Goal: Transaction & Acquisition: Purchase product/service

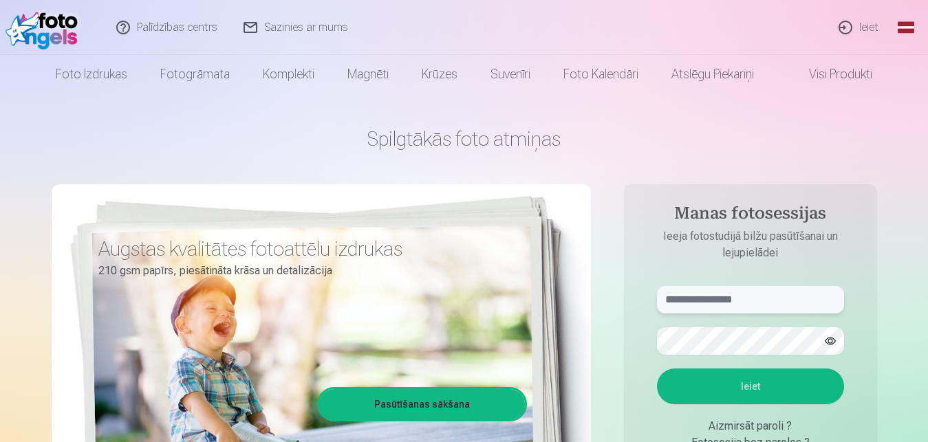
click at [729, 302] on input "text" at bounding box center [750, 300] width 187 height 28
type input "**********"
click at [709, 387] on button "Ieiet" at bounding box center [750, 387] width 187 height 36
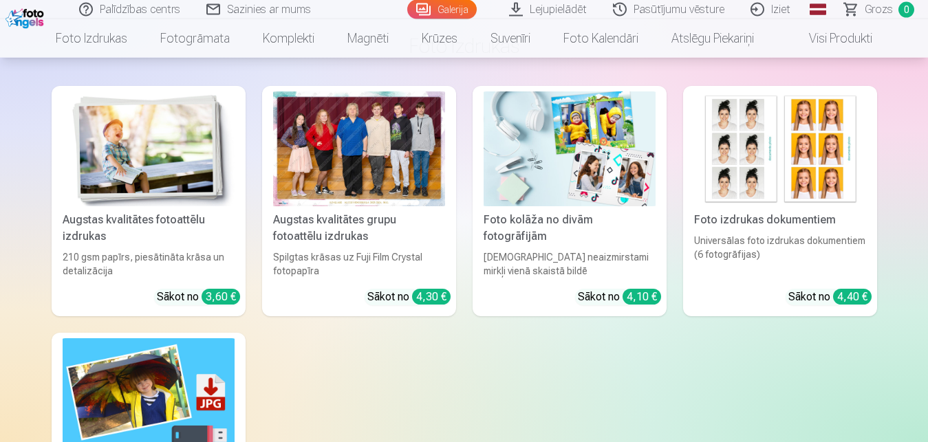
scroll to position [5872, 0]
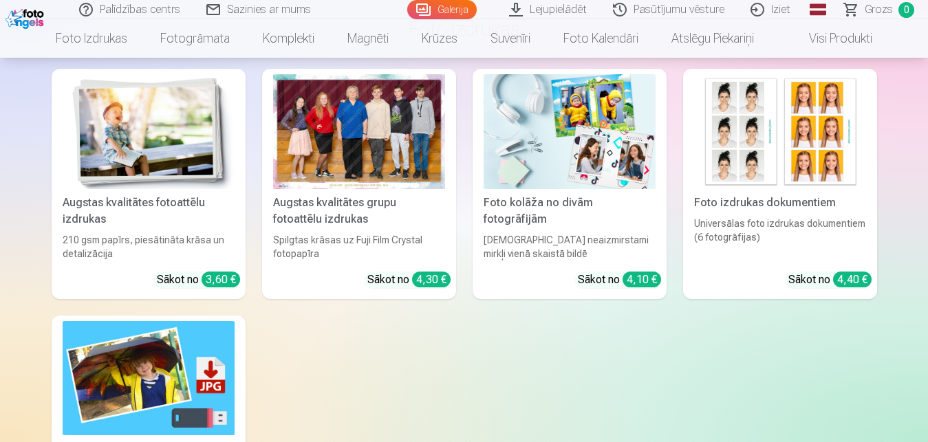
click at [430, 277] on div "4,30 €" at bounding box center [431, 280] width 39 height 16
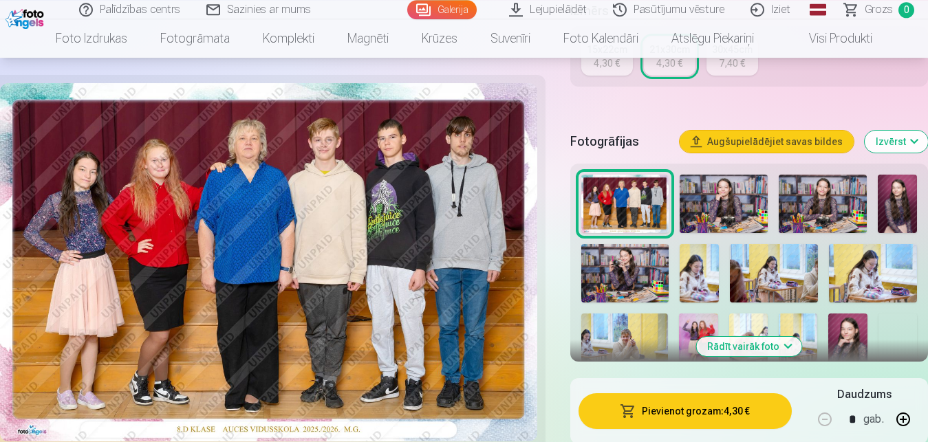
scroll to position [398, 0]
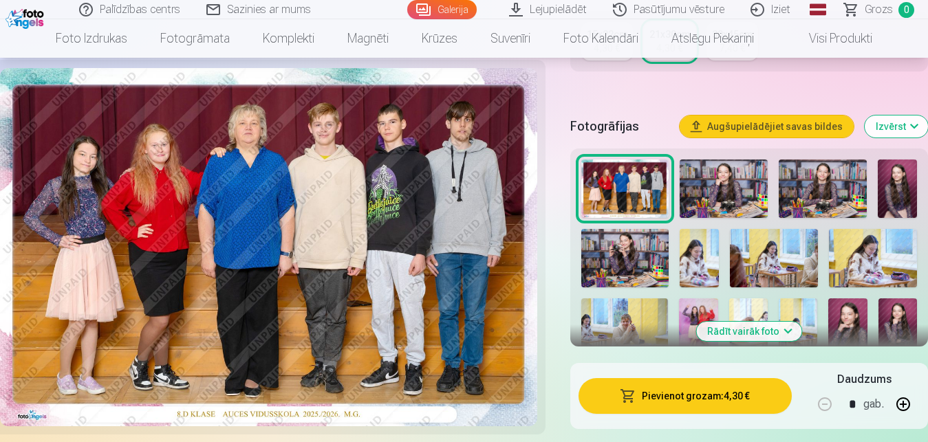
click at [674, 393] on button "Pievienot grozam : 4,30 €" at bounding box center [686, 396] width 214 height 36
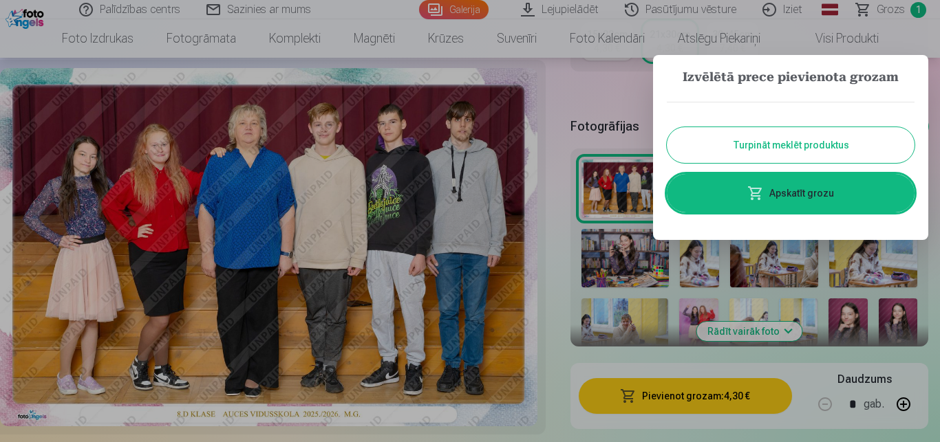
click at [685, 146] on button "Turpināt meklēt produktus" at bounding box center [791, 145] width 248 height 36
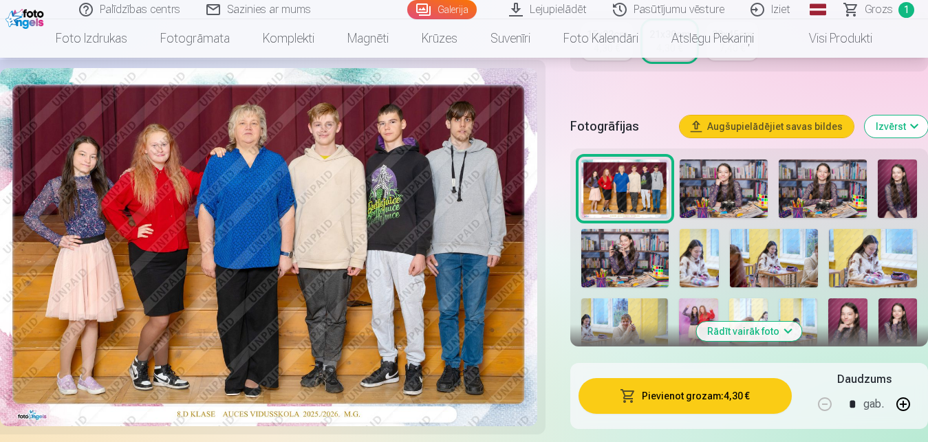
click at [710, 183] on img at bounding box center [724, 189] width 88 height 58
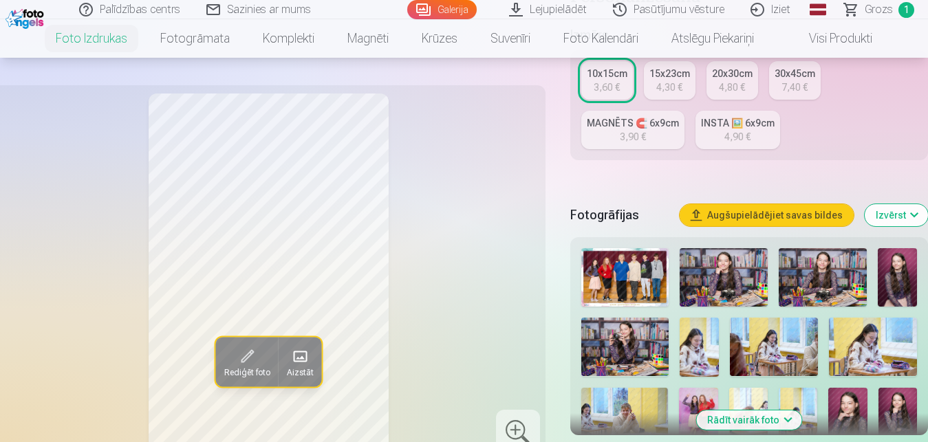
scroll to position [351, 0]
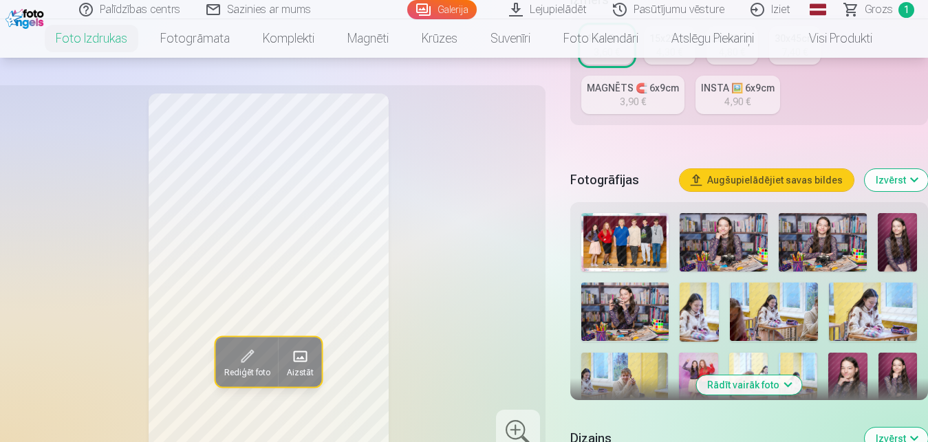
click at [890, 257] on img at bounding box center [897, 242] width 39 height 58
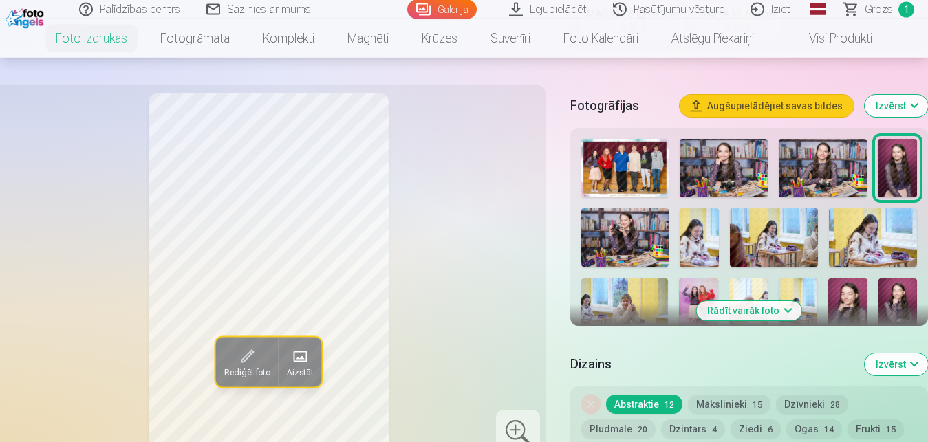
scroll to position [421, 0]
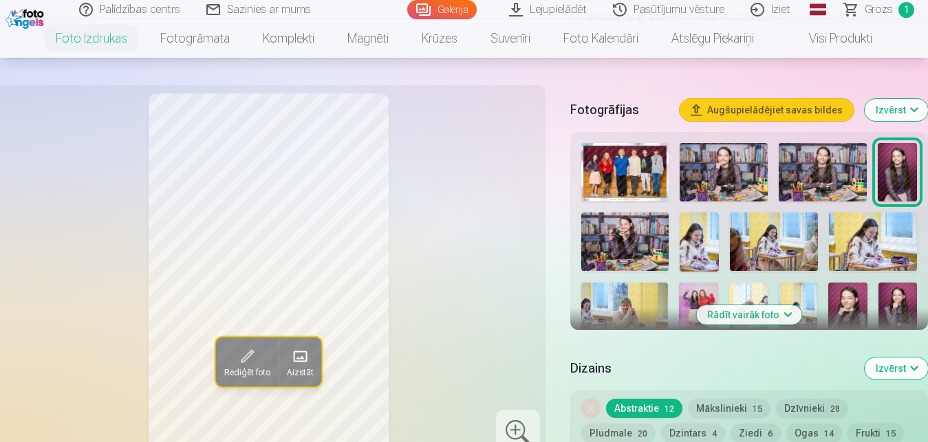
click at [841, 305] on img at bounding box center [847, 312] width 39 height 58
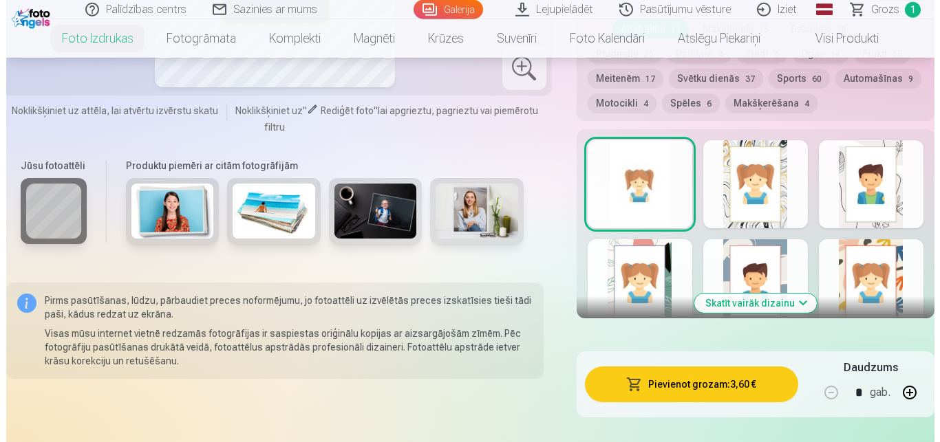
scroll to position [866, 0]
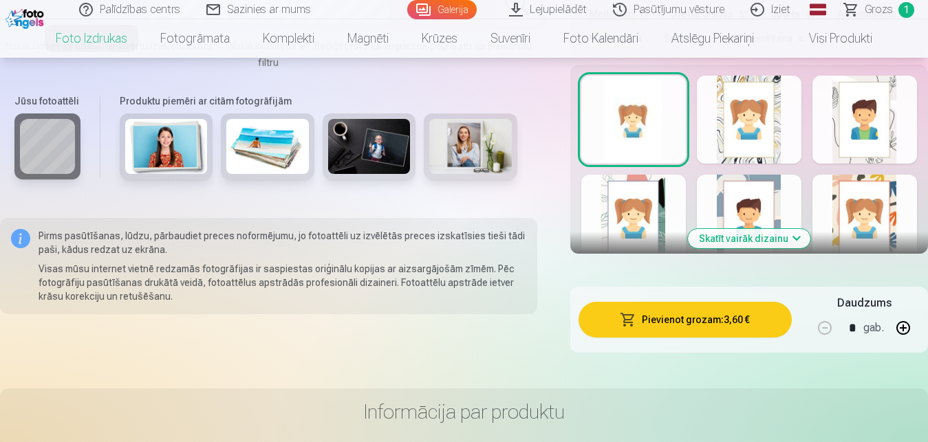
click at [694, 325] on button "Pievienot grozam : 3,60 €" at bounding box center [686, 320] width 214 height 36
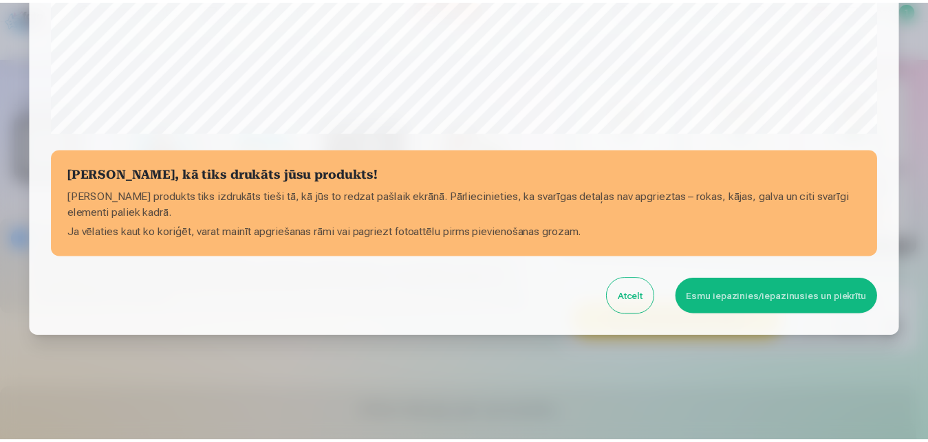
scroll to position [548, 0]
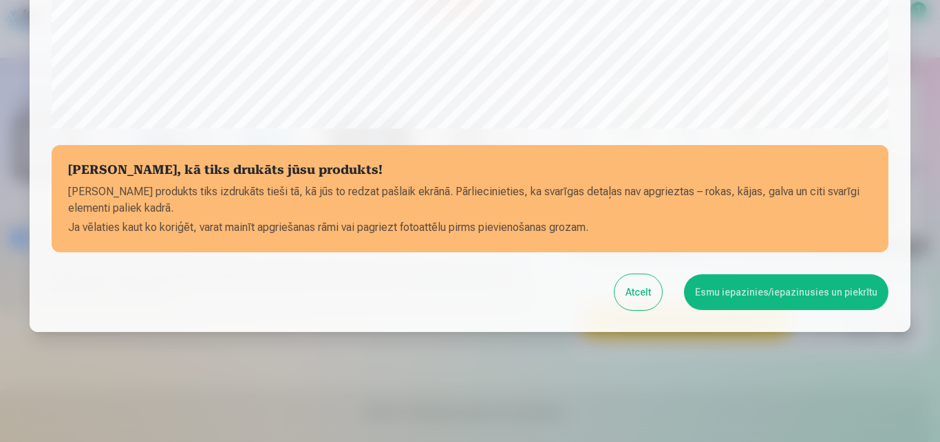
click at [758, 293] on button "Esmu iepazinies/iepazinusies un piekrītu" at bounding box center [786, 293] width 204 height 36
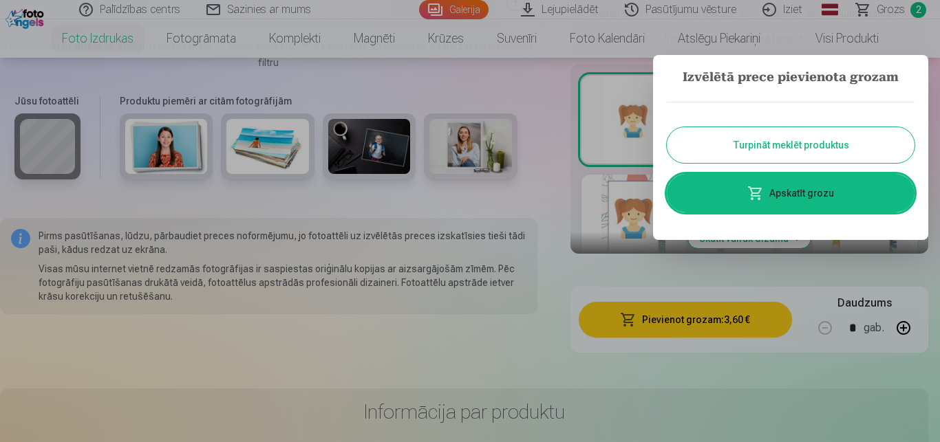
click at [698, 137] on button "Turpināt meklēt produktus" at bounding box center [791, 145] width 248 height 36
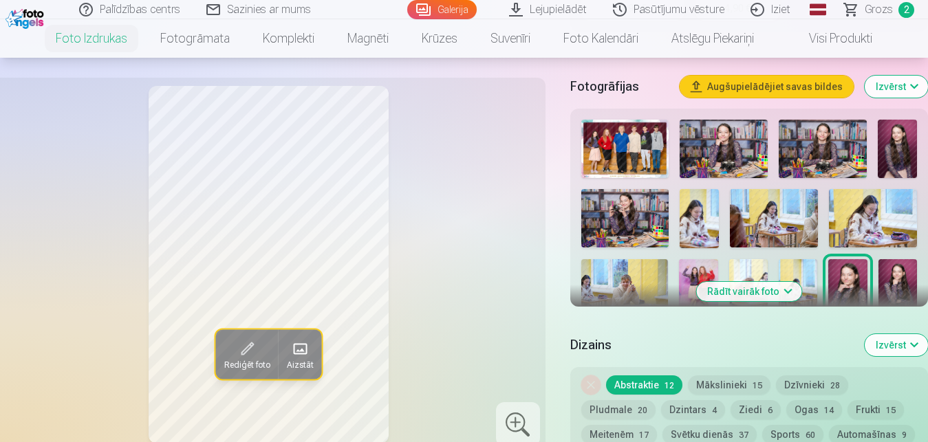
scroll to position [409, 0]
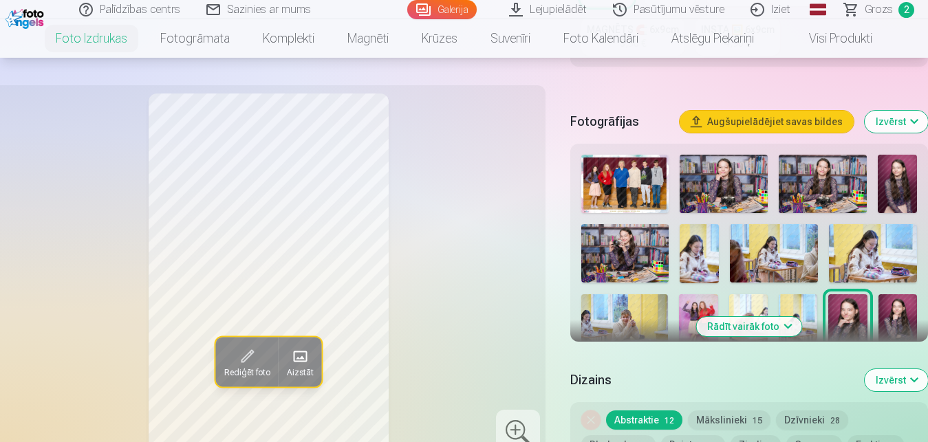
click at [694, 300] on img at bounding box center [698, 323] width 39 height 58
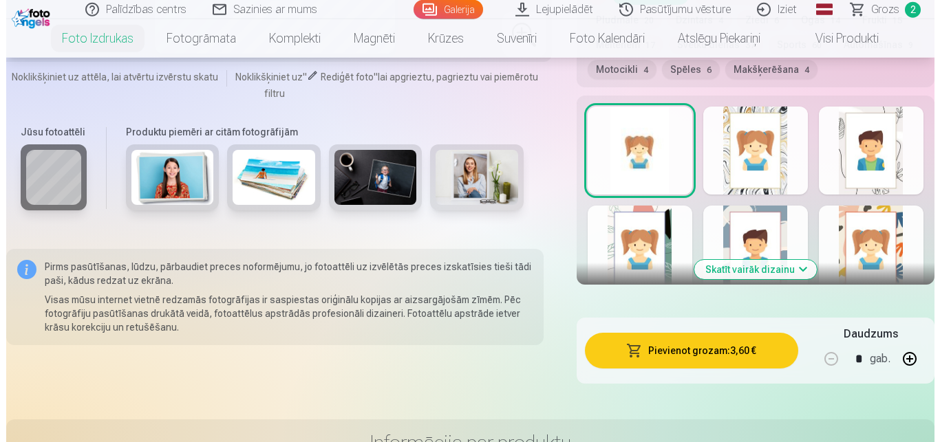
scroll to position [866, 0]
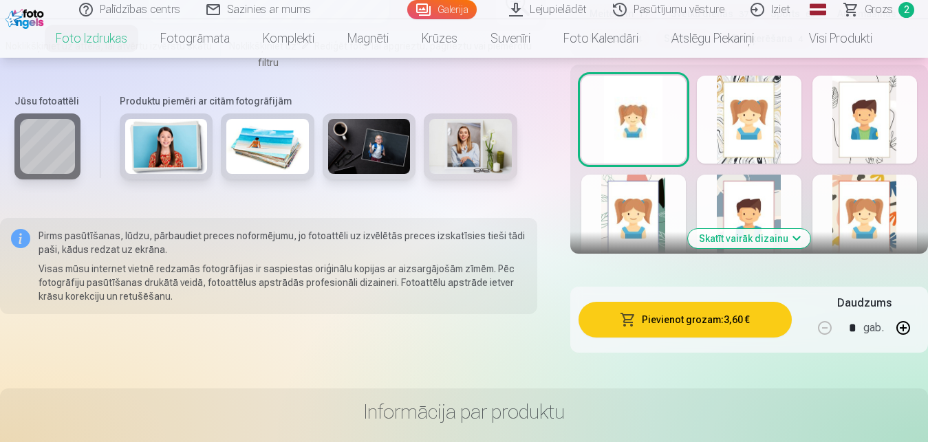
click at [741, 315] on button "Pievienot grozam : 3,60 €" at bounding box center [686, 320] width 214 height 36
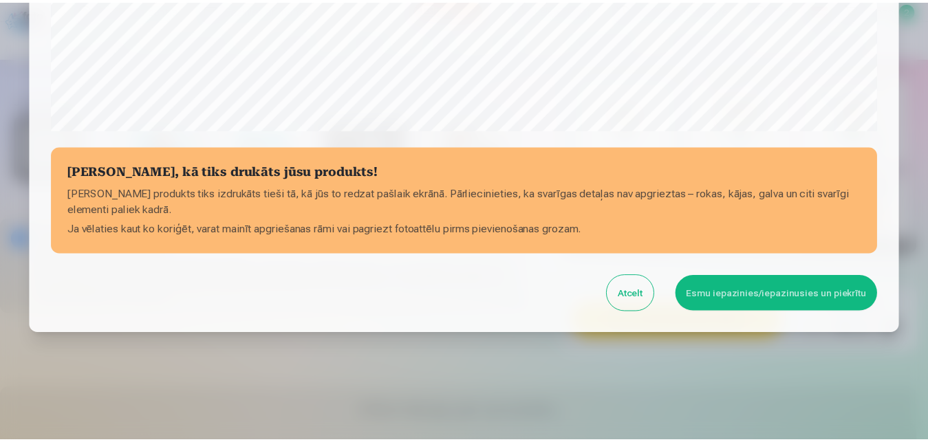
scroll to position [548, 0]
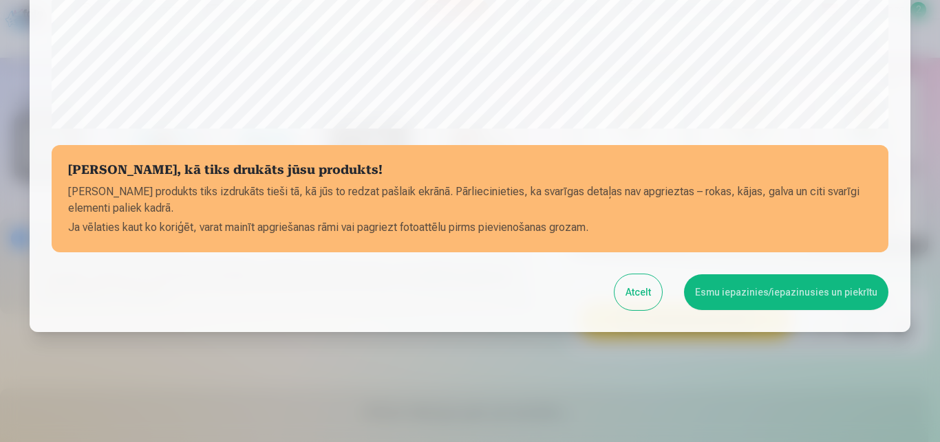
click at [753, 299] on button "Esmu iepazinies/iepazinusies un piekrītu" at bounding box center [786, 293] width 204 height 36
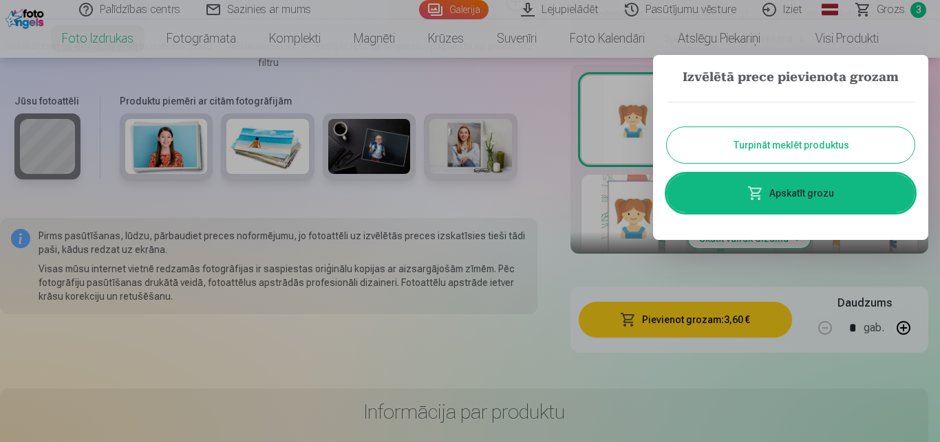
click at [743, 186] on link "Apskatīt grozu" at bounding box center [791, 193] width 248 height 39
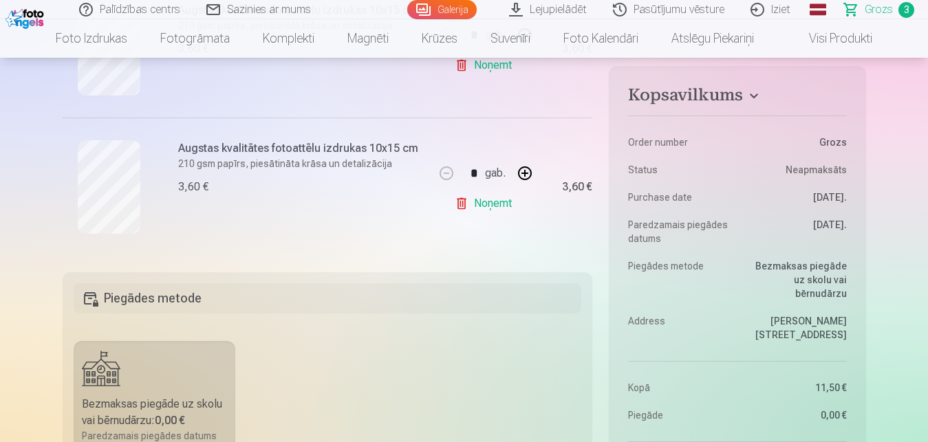
scroll to position [433, 0]
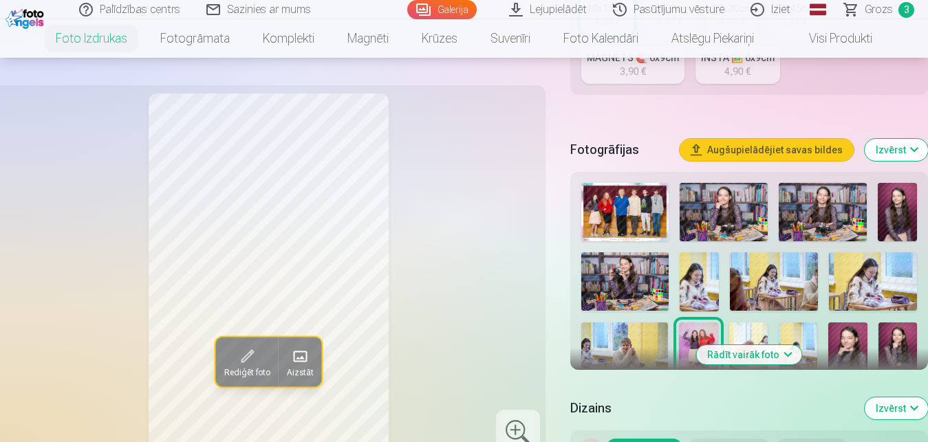
scroll to position [386, 0]
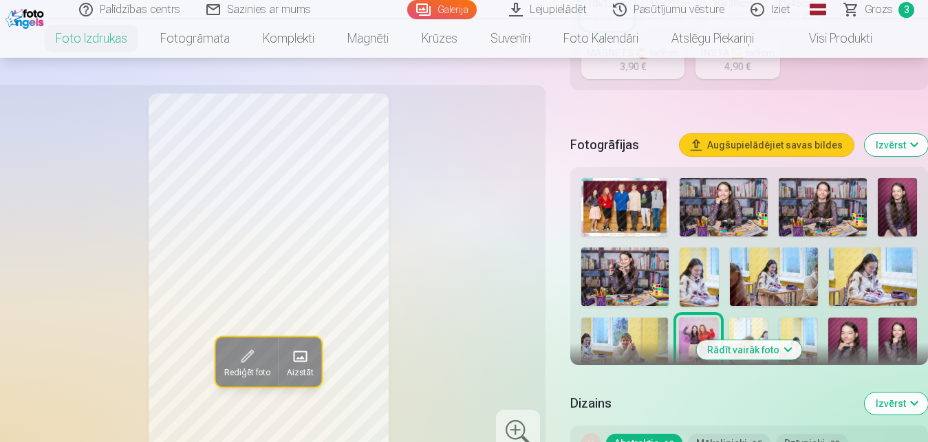
click at [783, 351] on button "Rādīt vairāk foto" at bounding box center [748, 350] width 105 height 19
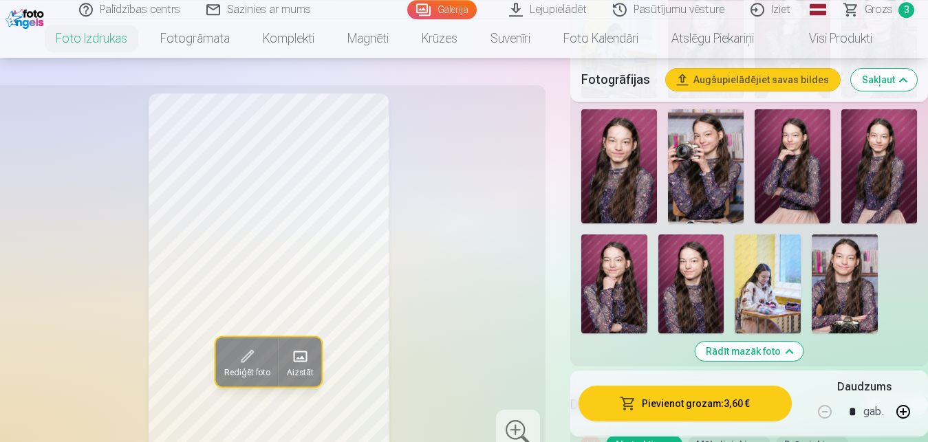
scroll to position [1263, 0]
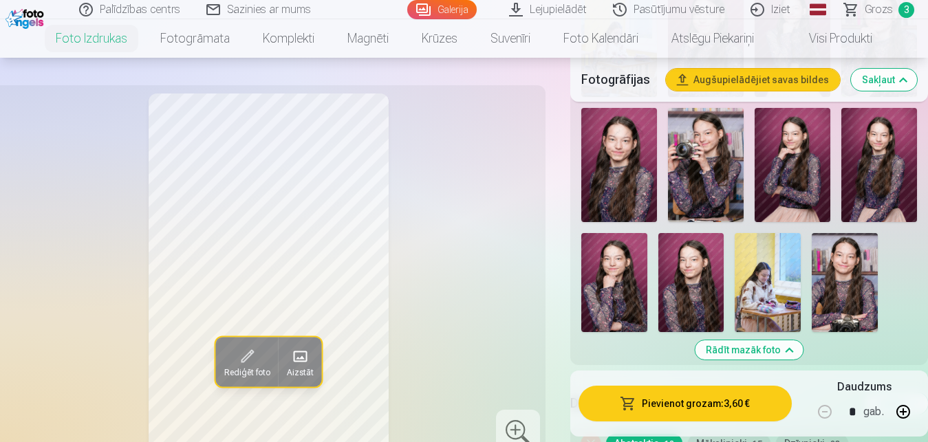
click at [872, 10] on span "Grozs" at bounding box center [879, 9] width 28 height 17
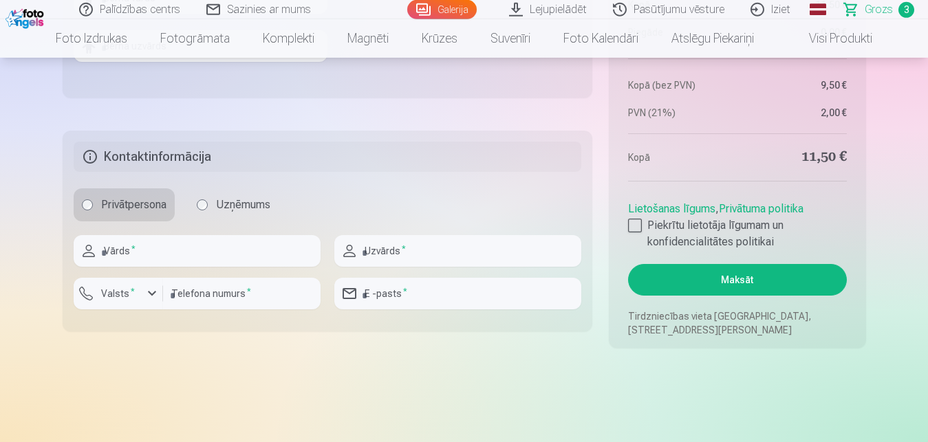
scroll to position [1018, 0]
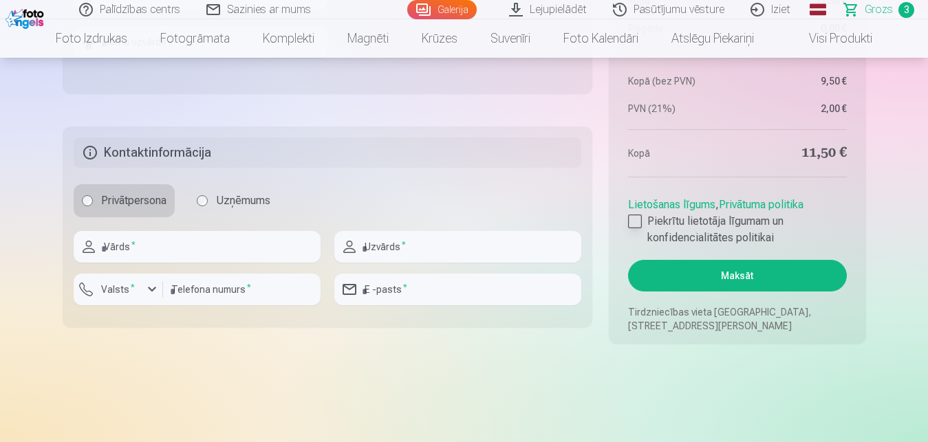
click at [638, 220] on div at bounding box center [635, 222] width 14 height 14
click at [733, 277] on button "Maksāt" at bounding box center [737, 276] width 218 height 32
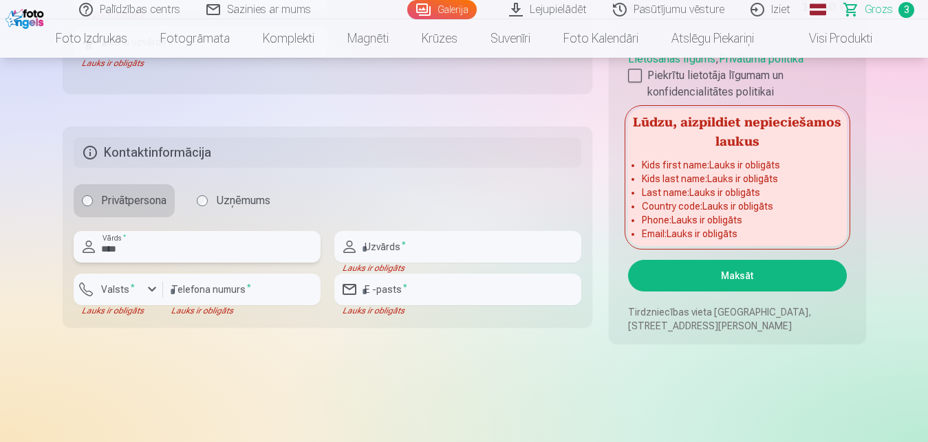
type input "****"
click at [417, 247] on input "text" at bounding box center [457, 247] width 247 height 32
type input "*"
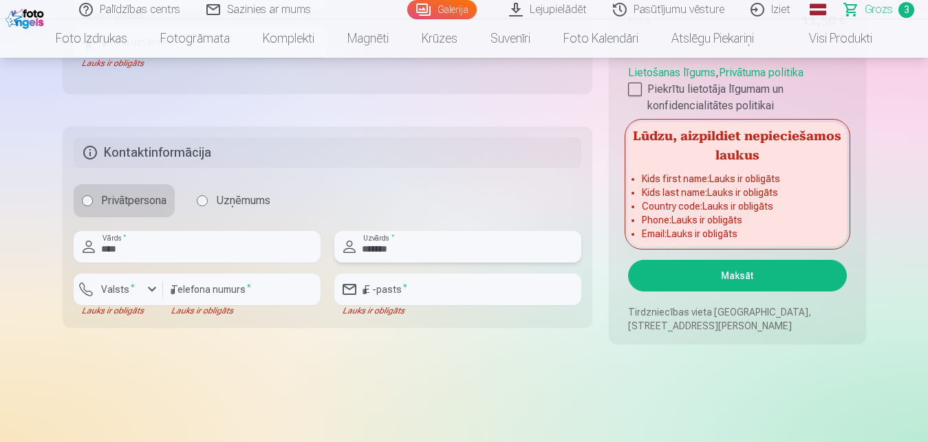
type input "*******"
click at [149, 290] on div "button" at bounding box center [152, 289] width 17 height 17
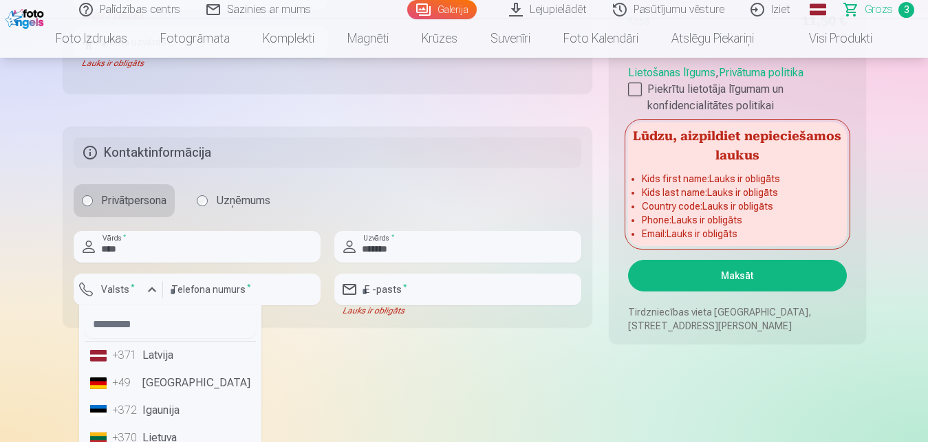
click at [156, 357] on li "+371 Latvija" at bounding box center [170, 356] width 171 height 28
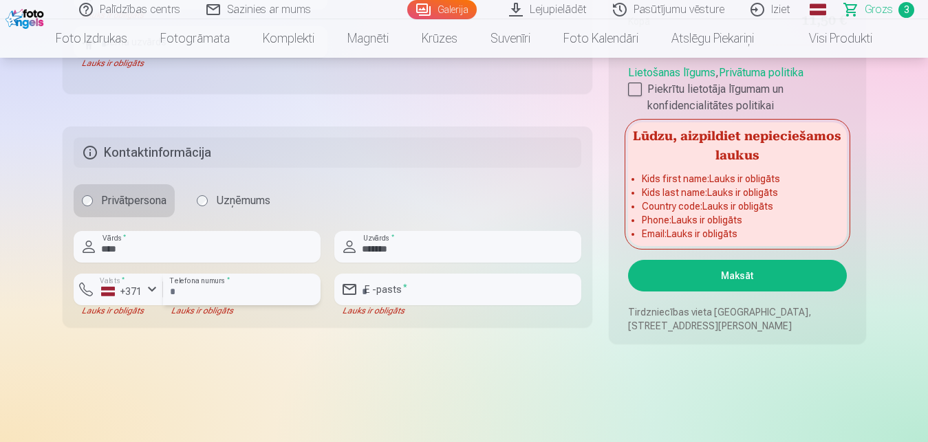
click at [196, 291] on input "number" at bounding box center [242, 290] width 158 height 32
type input "*"
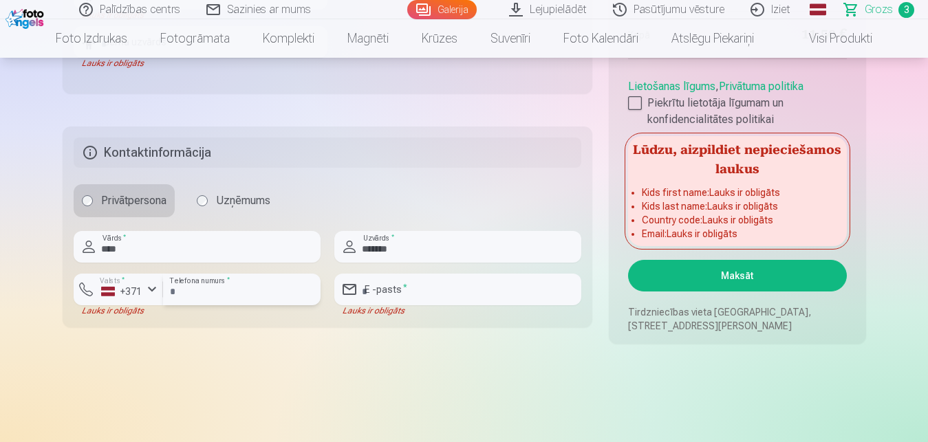
type input "*******"
click at [387, 291] on input "email" at bounding box center [457, 290] width 247 height 32
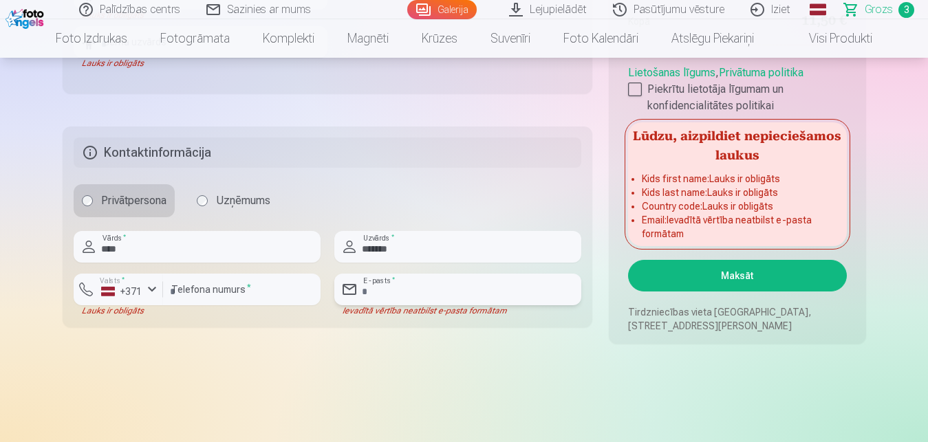
type input "*"
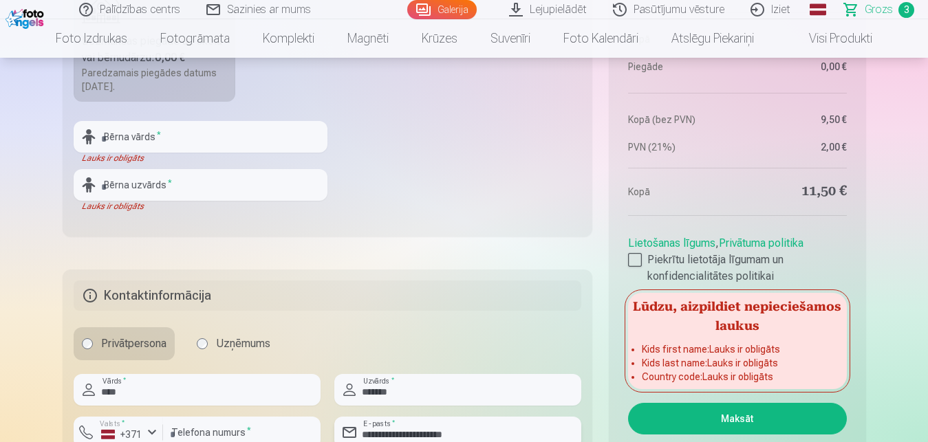
scroll to position [877, 0]
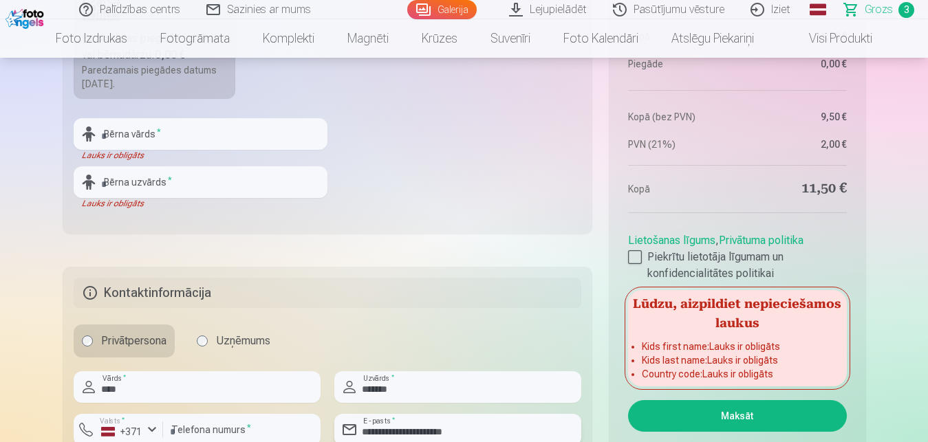
type input "**********"
click at [105, 133] on input "text" at bounding box center [201, 134] width 254 height 32
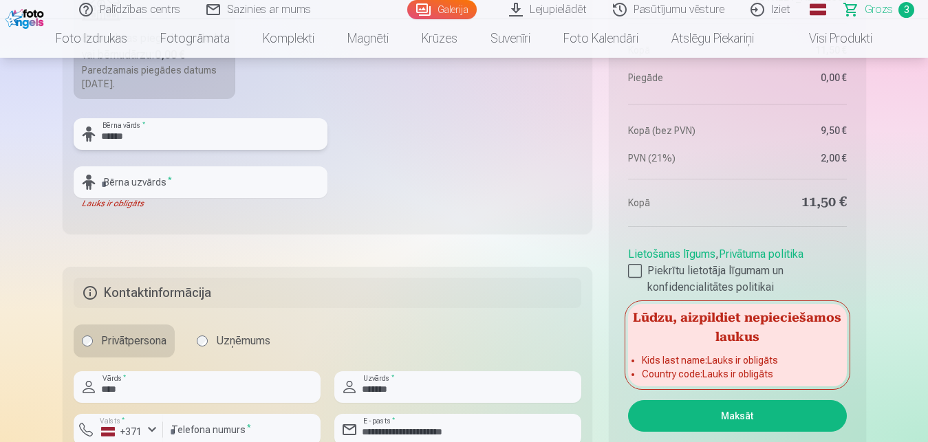
type input "******"
click at [109, 183] on input "text" at bounding box center [201, 183] width 254 height 32
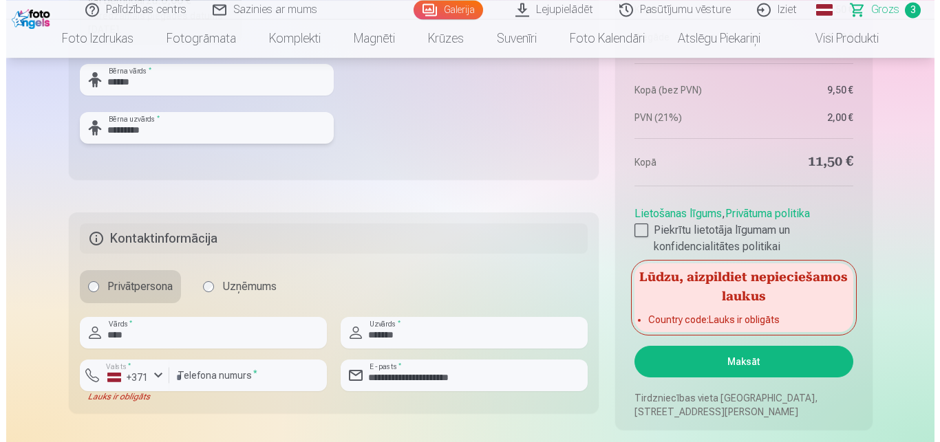
scroll to position [983, 0]
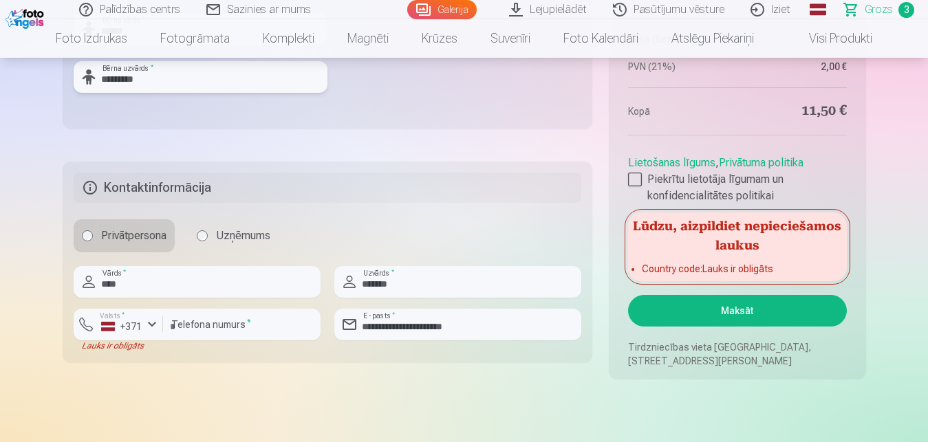
type input "*********"
click at [748, 304] on button "Maksāt" at bounding box center [737, 311] width 218 height 32
click at [730, 311] on button "Maksāt" at bounding box center [737, 311] width 218 height 32
click at [734, 310] on button "Maksāt" at bounding box center [737, 311] width 218 height 32
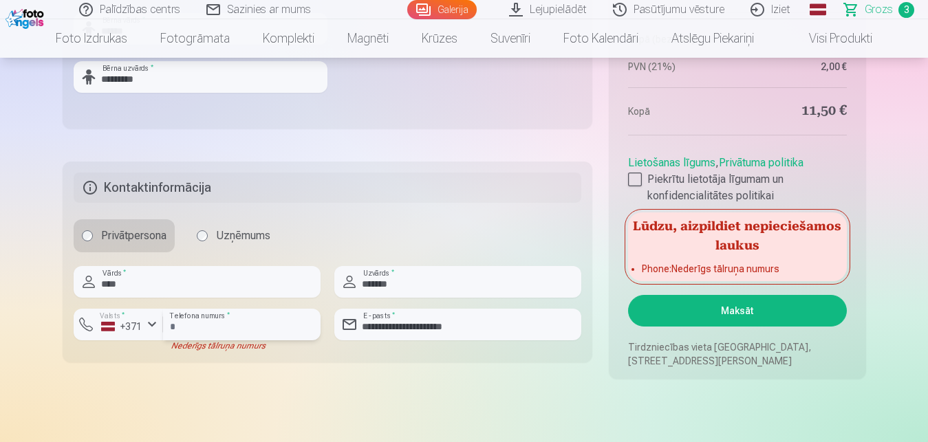
click at [213, 325] on input "*******" at bounding box center [242, 325] width 158 height 32
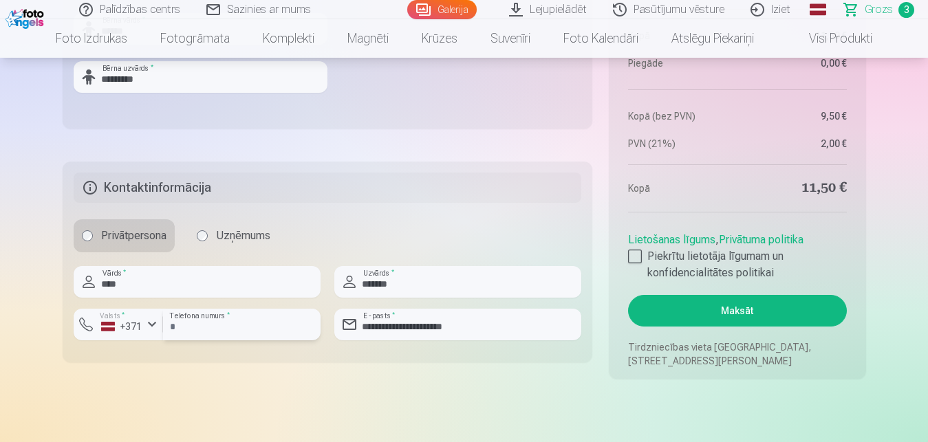
type input "*"
type input "********"
click at [738, 305] on button "Maksāt" at bounding box center [737, 311] width 218 height 32
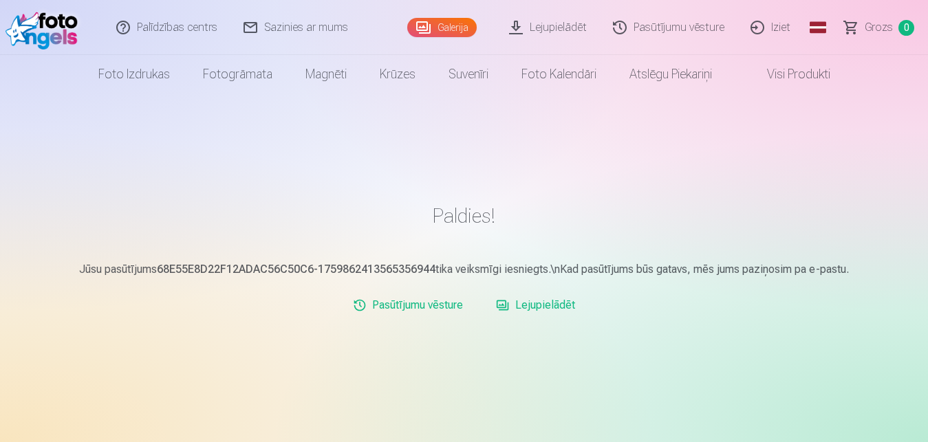
click at [784, 28] on link "Iziet" at bounding box center [771, 27] width 66 height 55
